Goal: Register for event/course: Register for event/course

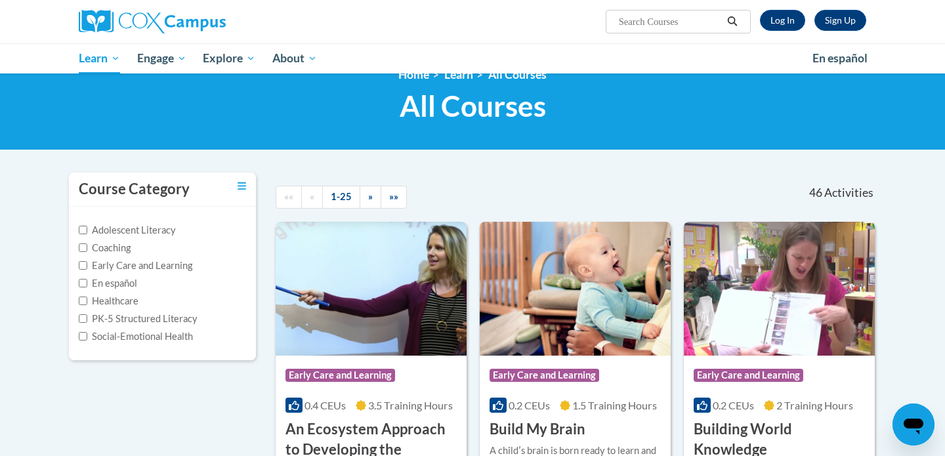
scroll to position [28, 0]
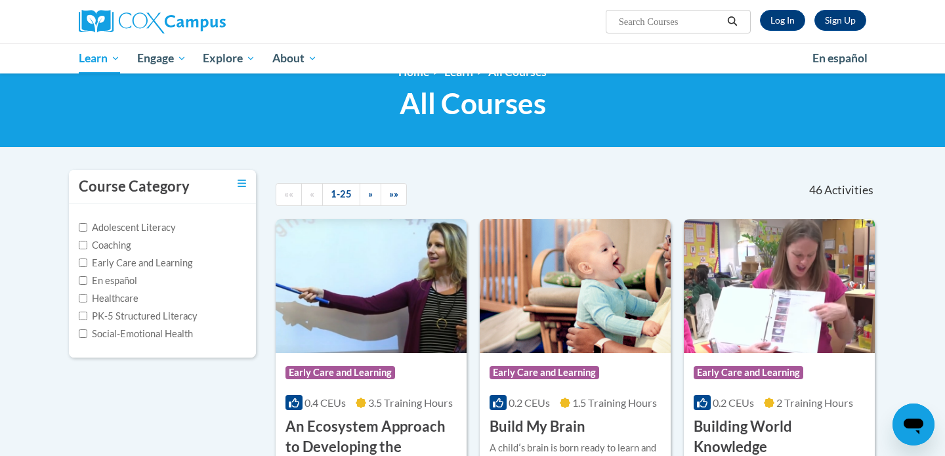
click at [645, 29] on input "Search..." at bounding box center [669, 22] width 105 height 16
type input "Teaching Reading"
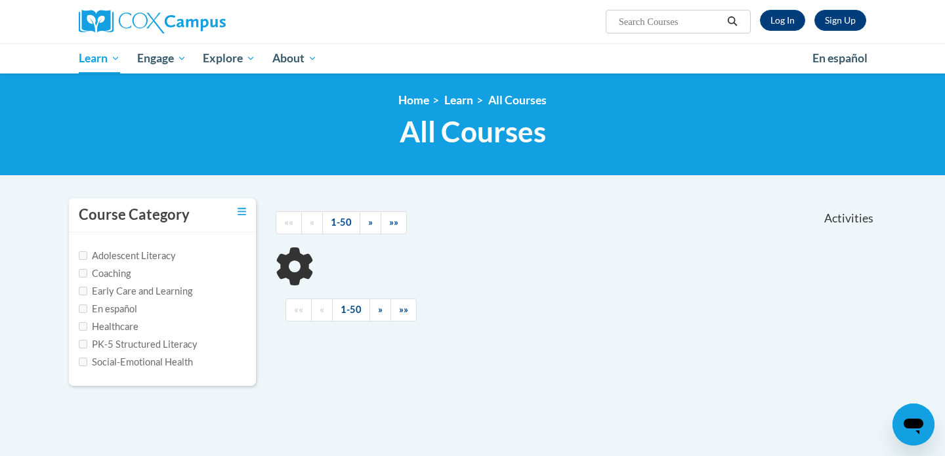
type input "Teaching Reading"
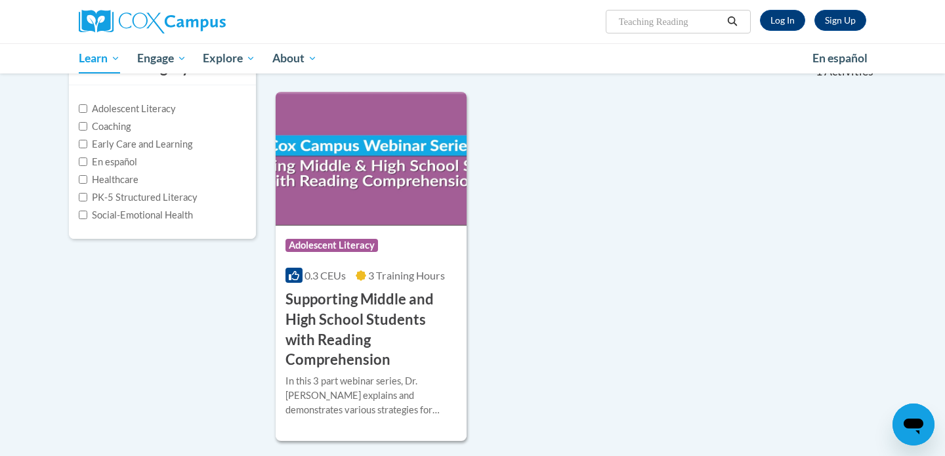
scroll to position [148, 0]
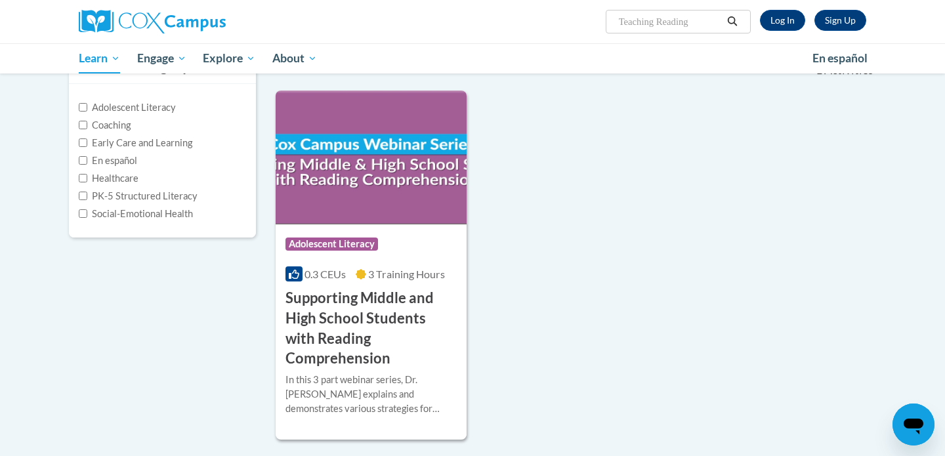
click at [783, 8] on div "Sign Up Log In Search Search... Teaching Reading" at bounding box center [607, 16] width 538 height 33
click at [783, 20] on link "Log In" at bounding box center [782, 20] width 45 height 21
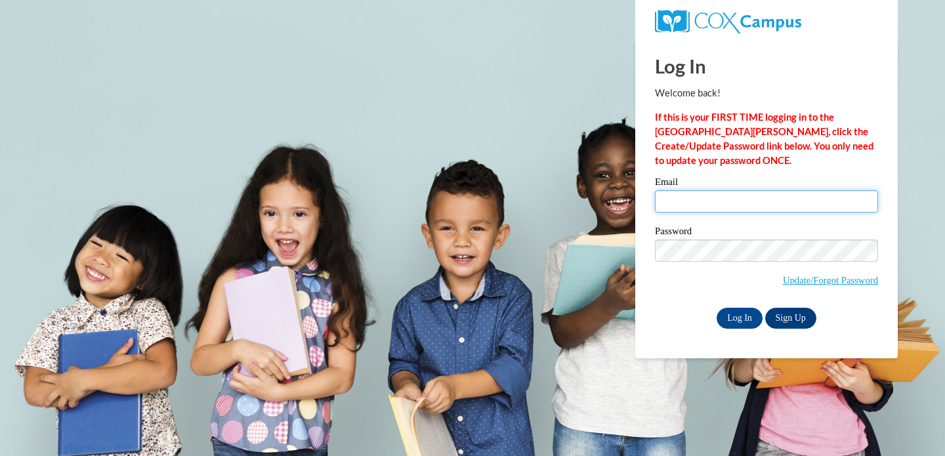
click at [667, 207] on input "Email" at bounding box center [766, 201] width 223 height 22
type input "carmenfowler02@gmail.com"
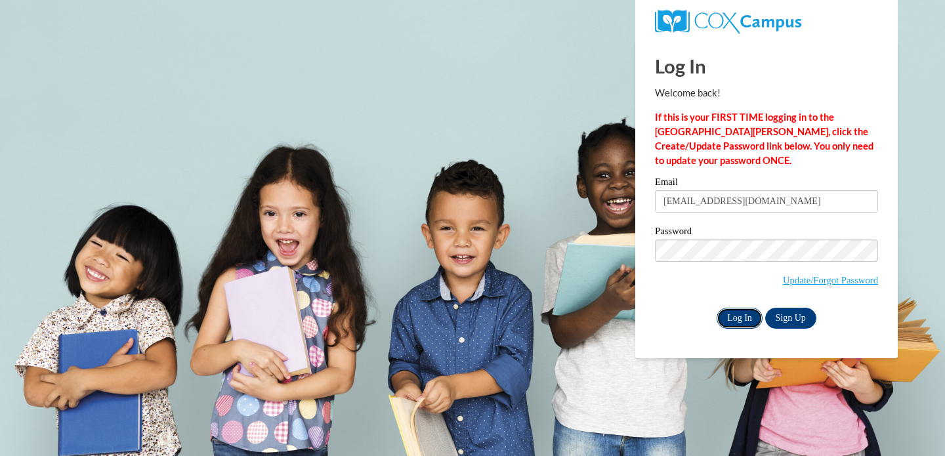
click at [733, 318] on input "Log In" at bounding box center [739, 318] width 46 height 21
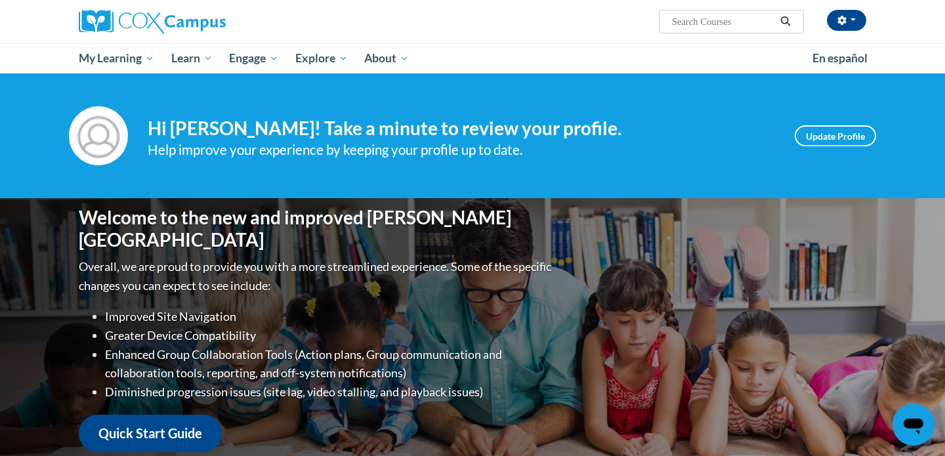
click at [702, 10] on span "Search Search..." at bounding box center [731, 22] width 145 height 24
click at [700, 21] on input "Search..." at bounding box center [723, 22] width 105 height 16
type input "Teaching Writing"
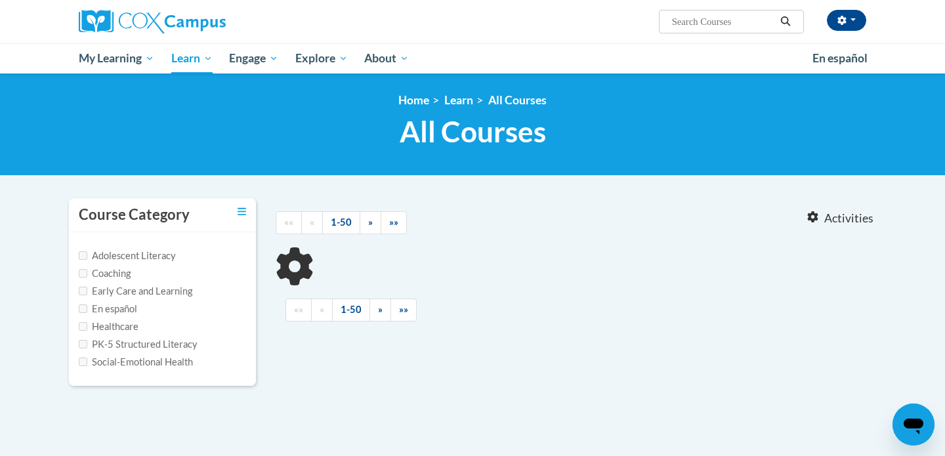
type input "Teaching Writing"
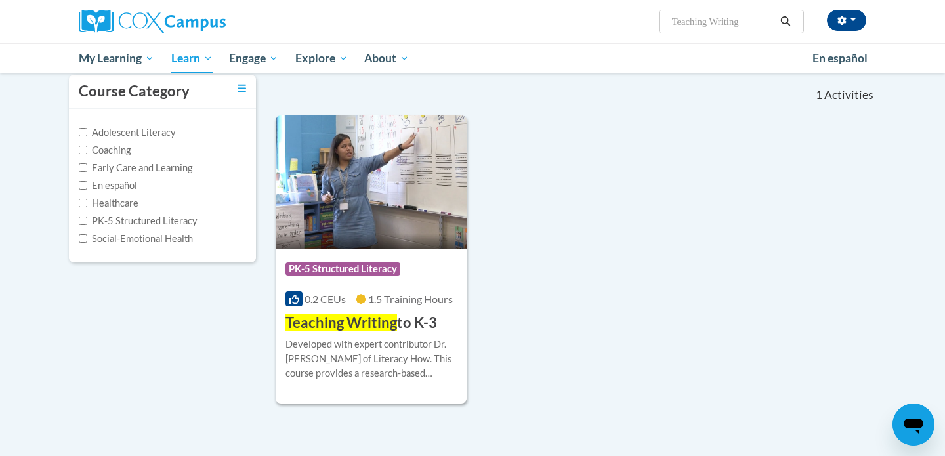
scroll to position [129, 0]
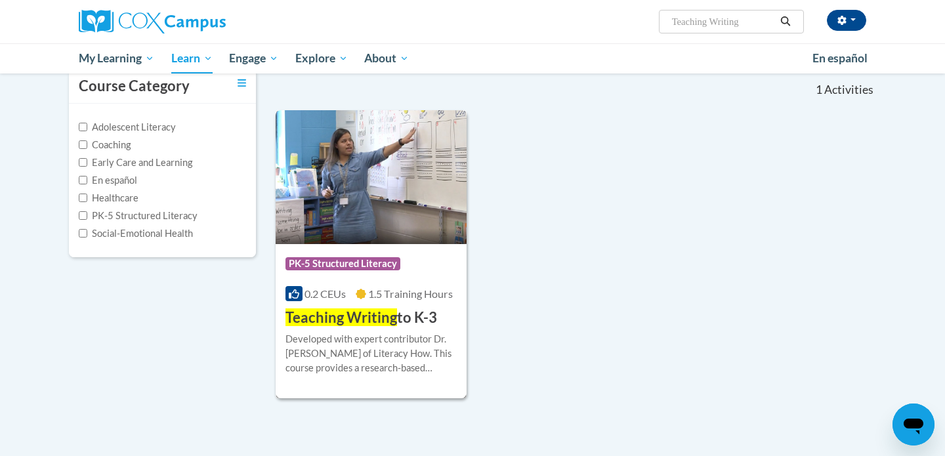
click at [373, 329] on div "More Info Enroll Developed with expert contributor Dr. Margie Gillis of Literac…" at bounding box center [371, 361] width 191 height 67
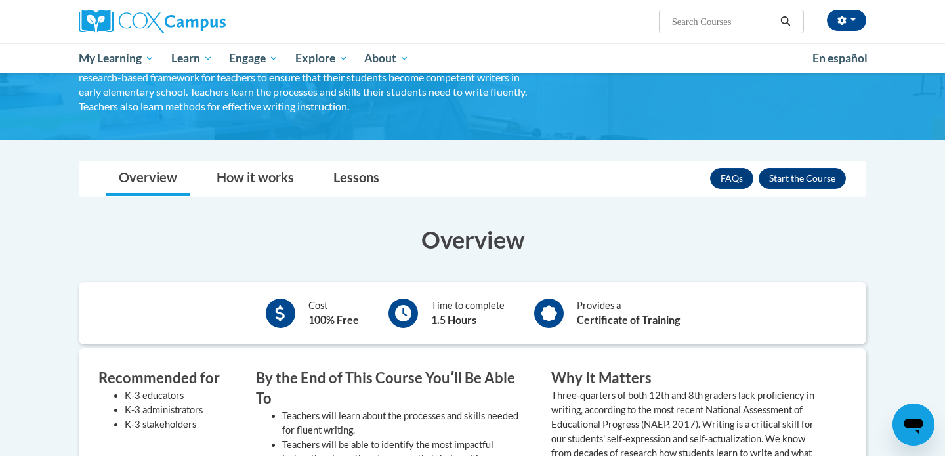
scroll to position [73, 0]
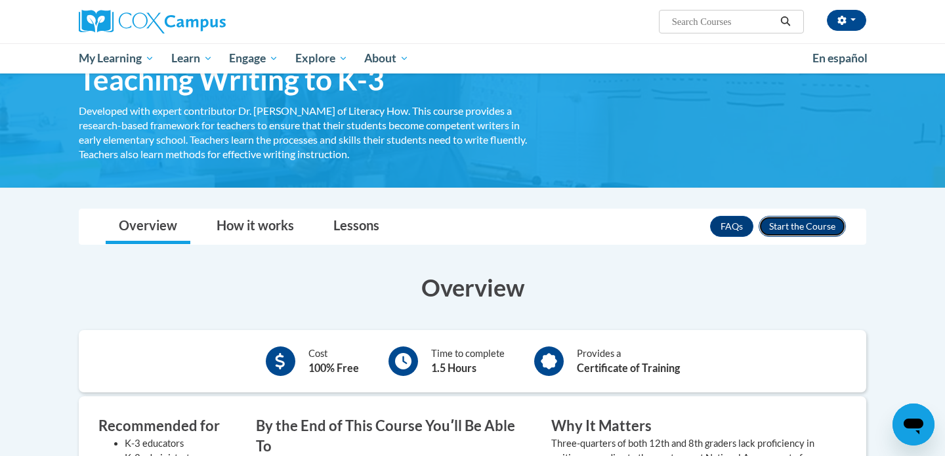
click at [790, 227] on button "Enroll" at bounding box center [801, 226] width 87 height 21
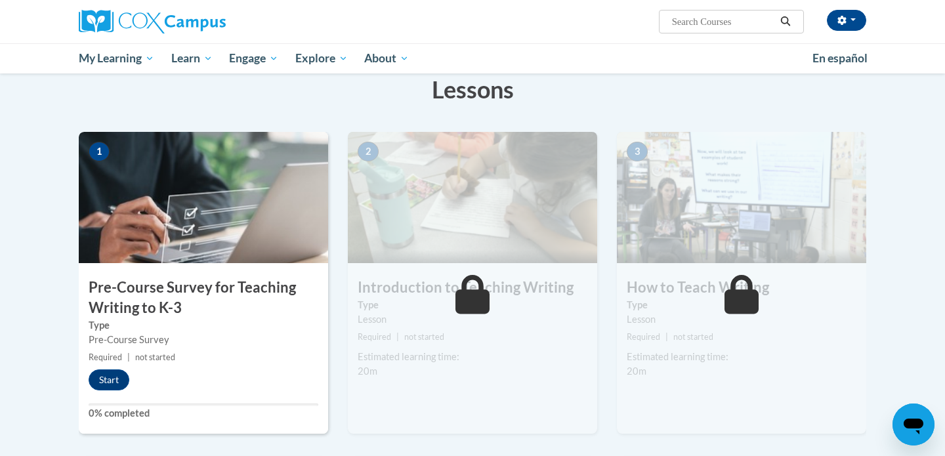
scroll to position [253, 0]
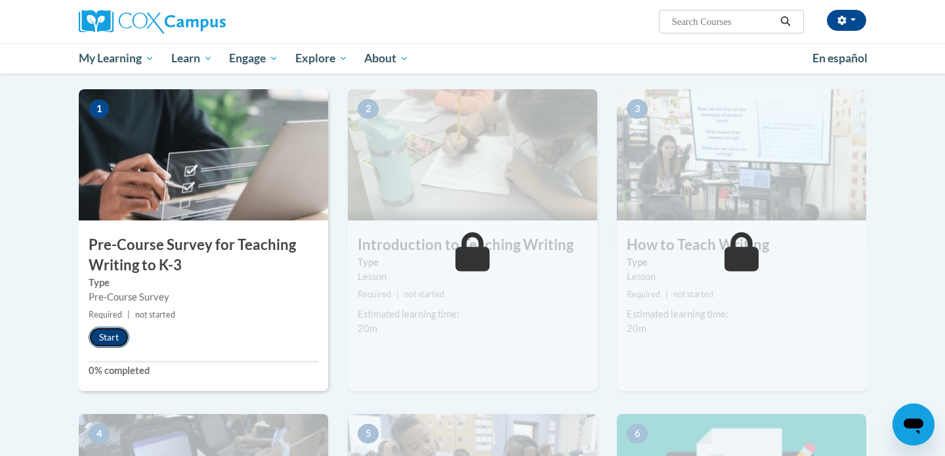
click at [96, 336] on button "Start" at bounding box center [109, 337] width 41 height 21
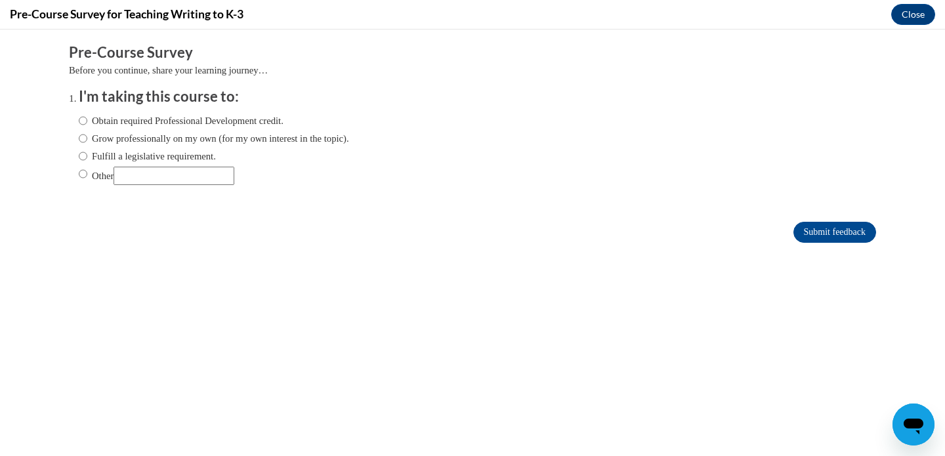
scroll to position [0, 0]
click at [105, 173] on label "Other" at bounding box center [156, 176] width 155 height 18
click at [87, 173] on input "Other" at bounding box center [83, 174] width 9 height 14
radio input "true"
click at [164, 176] on input "Other" at bounding box center [174, 176] width 121 height 18
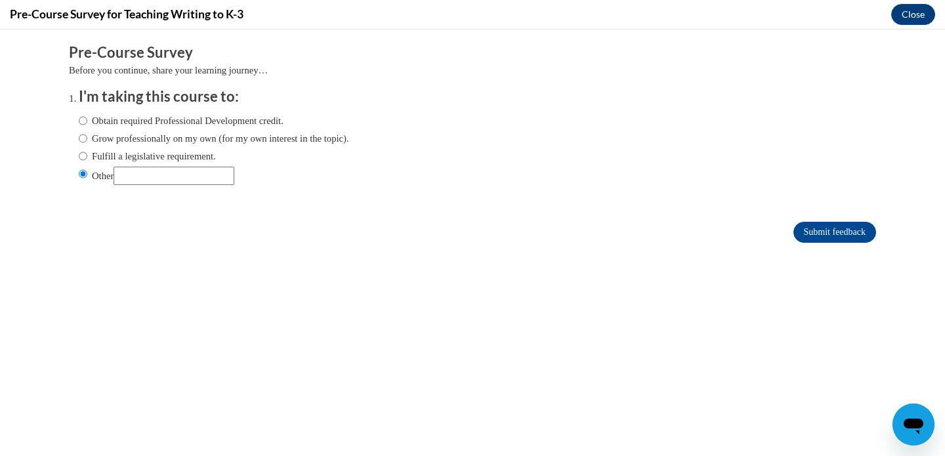
type input "Part of College course"
click at [816, 222] on input "Submit feedback" at bounding box center [834, 232] width 83 height 21
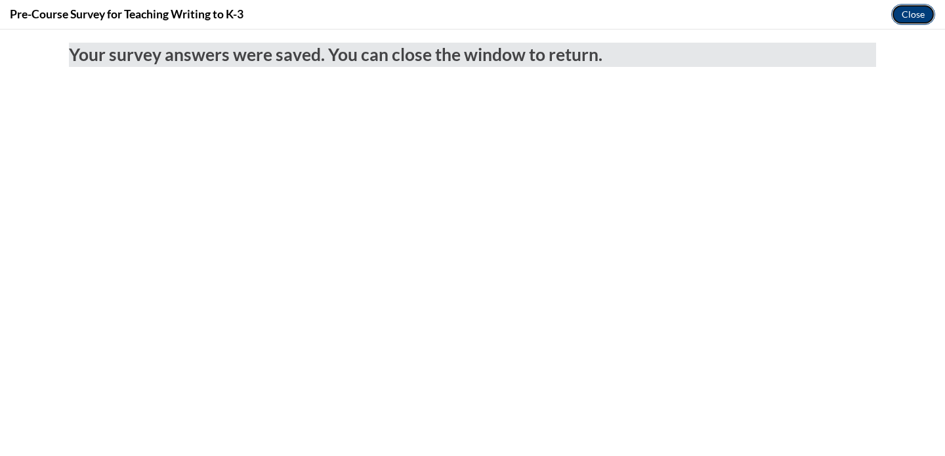
click at [910, 15] on button "Close" at bounding box center [913, 14] width 44 height 21
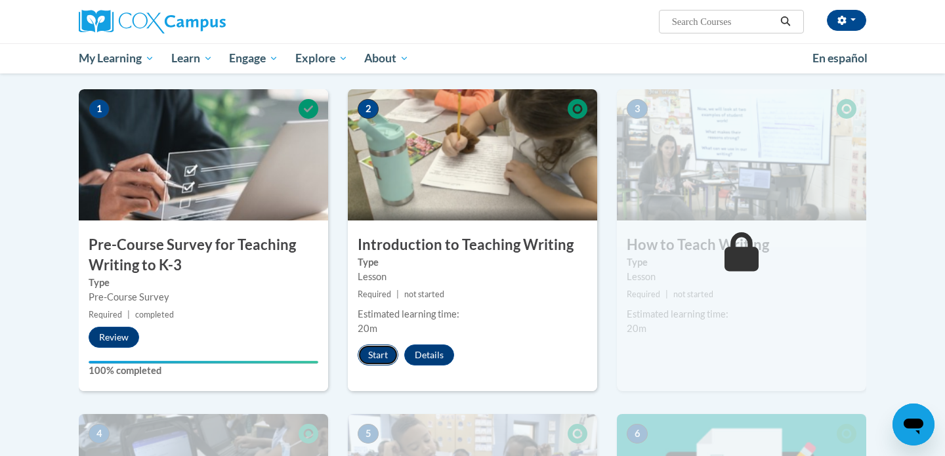
click at [373, 359] on button "Start" at bounding box center [378, 354] width 41 height 21
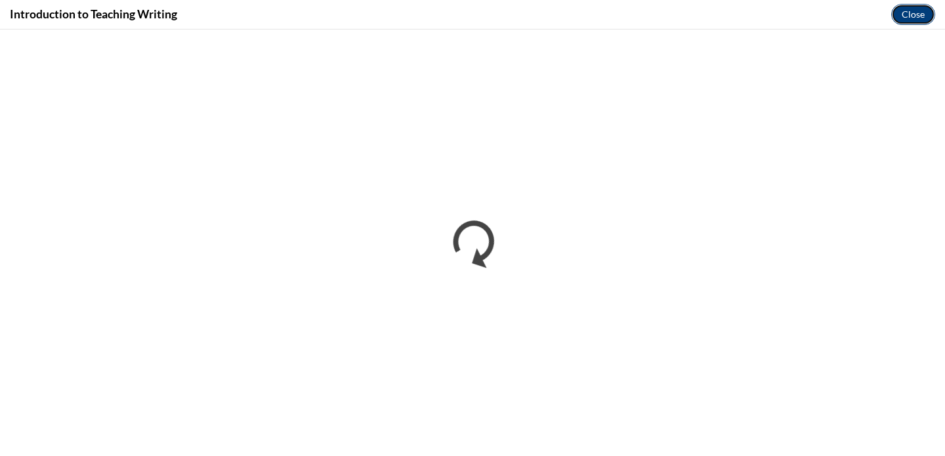
click at [899, 6] on button "Close" at bounding box center [913, 14] width 44 height 21
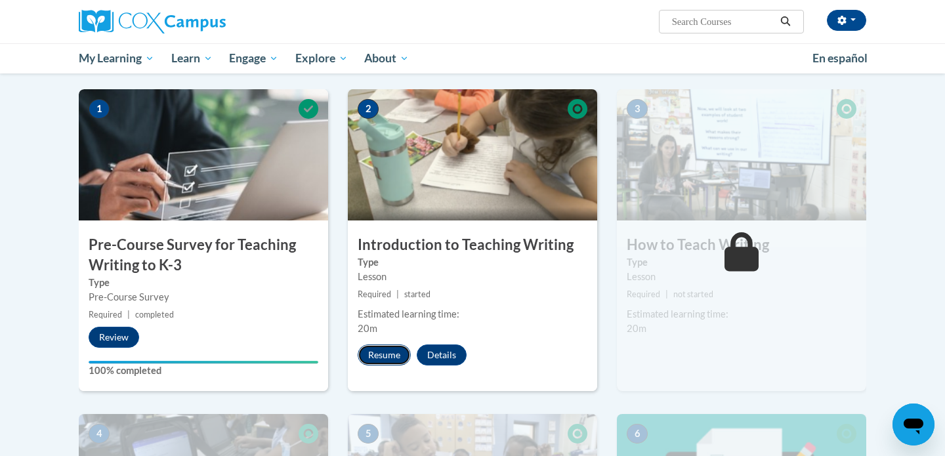
click at [402, 347] on button "Resume" at bounding box center [384, 354] width 53 height 21
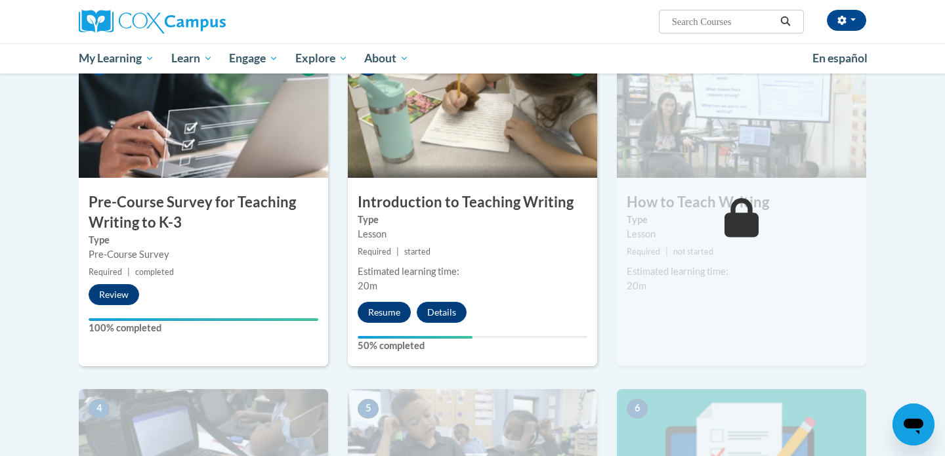
scroll to position [266, 0]
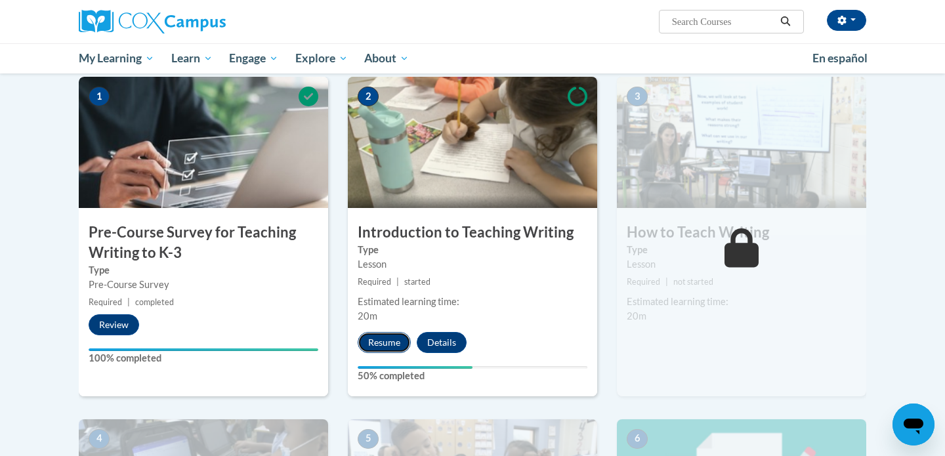
click at [390, 343] on button "Resume" at bounding box center [384, 342] width 53 height 21
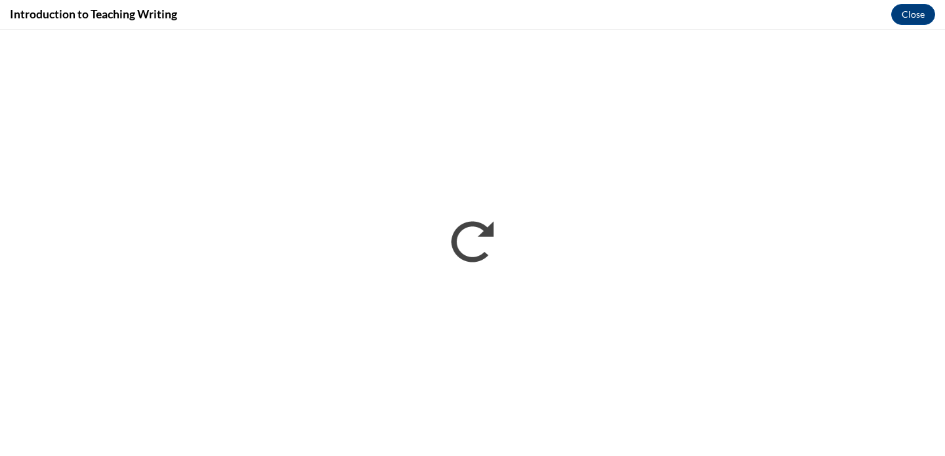
scroll to position [0, 0]
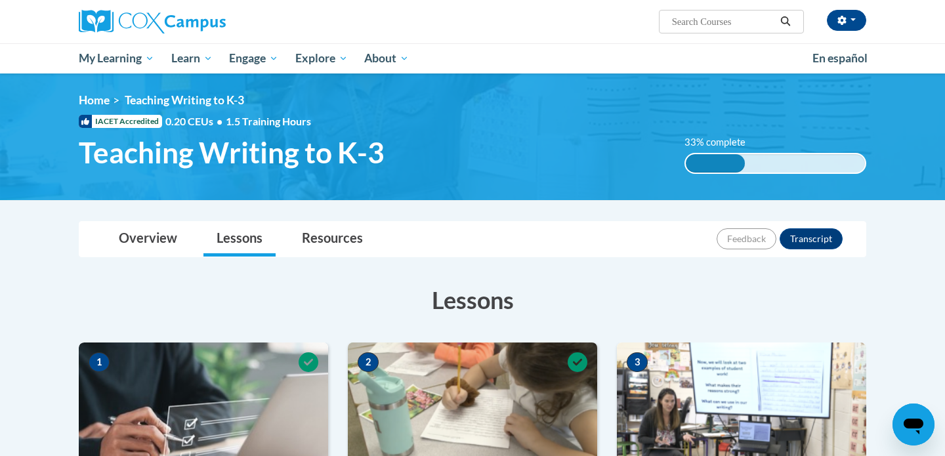
scroll to position [318, 0]
